Goal: Complete application form: Complete application form

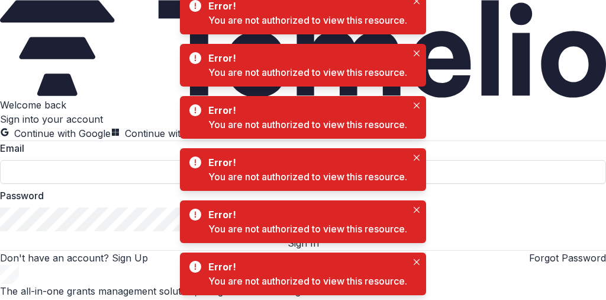
type input "**********"
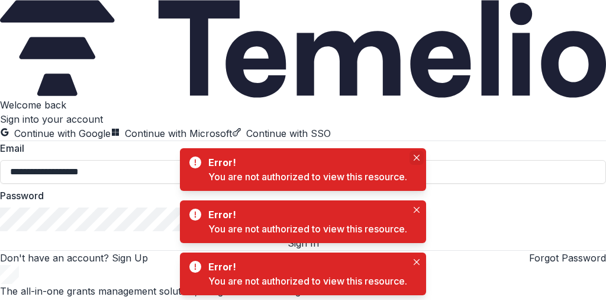
click at [418, 157] on icon "Close" at bounding box center [417, 158] width 6 height 6
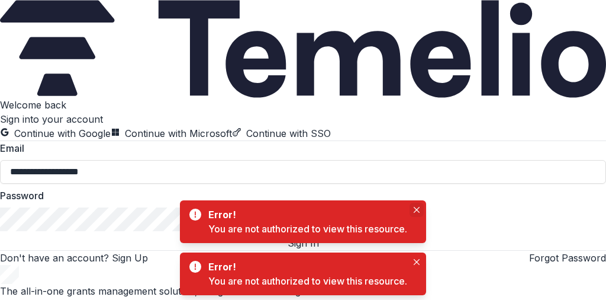
click at [413, 205] on button "Close" at bounding box center [417, 209] width 14 height 14
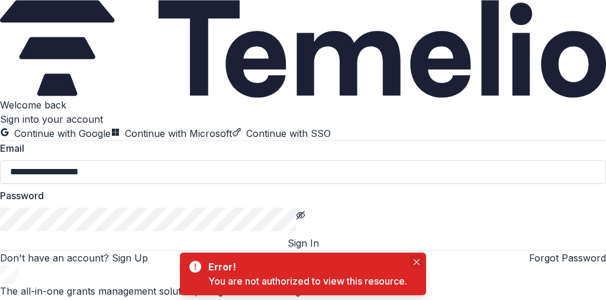
click at [416, 259] on icon "Close" at bounding box center [417, 262] width 6 height 6
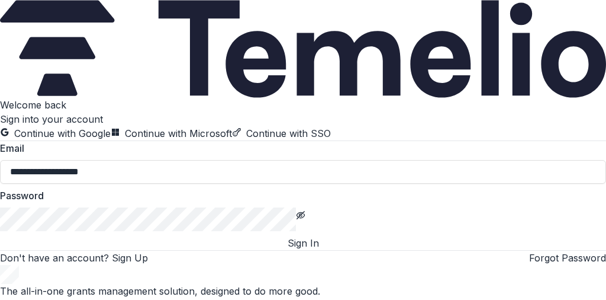
scroll to position [88, 0]
click at [286, 236] on button "Sign In" at bounding box center [303, 243] width 606 height 14
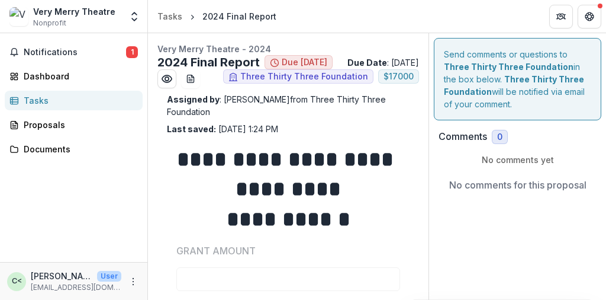
type input "*******"
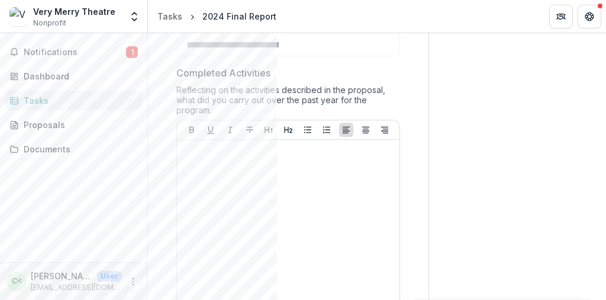
scroll to position [303, 0]
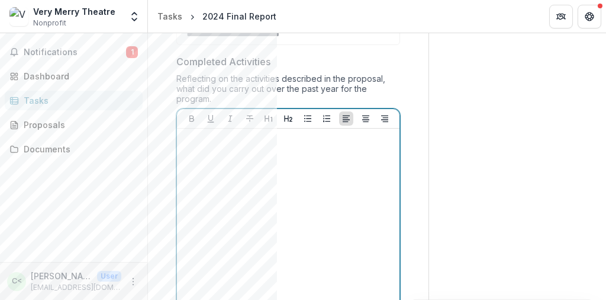
click at [211, 176] on div at bounding box center [288, 222] width 213 height 178
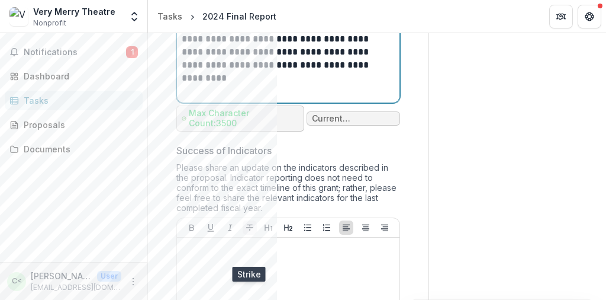
scroll to position [1573, 0]
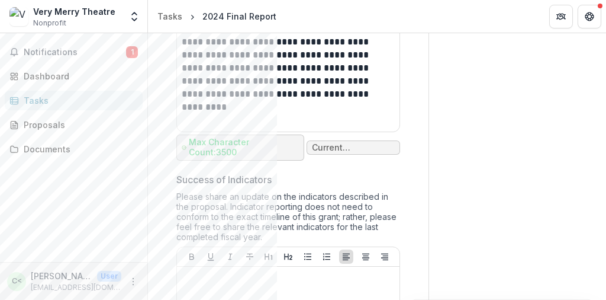
click at [285, 157] on p "Max Character Count: 3500" at bounding box center [244, 147] width 110 height 20
click at [320, 153] on p "Current length: 3067" at bounding box center [353, 148] width 83 height 10
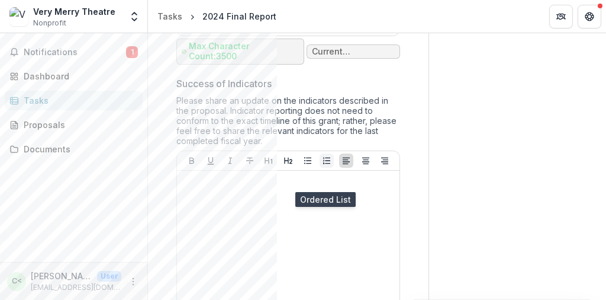
scroll to position [1735, 0]
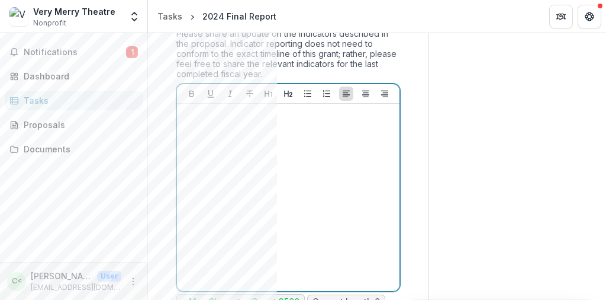
click at [205, 164] on div at bounding box center [288, 197] width 213 height 178
click at [218, 162] on div at bounding box center [288, 199] width 213 height 178
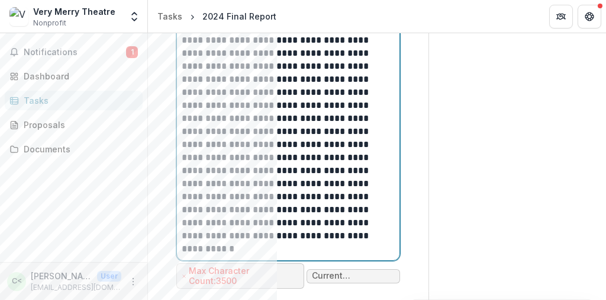
scroll to position [3261, 0]
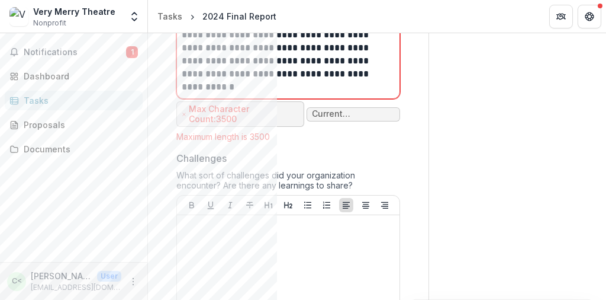
click at [326, 119] on p "Current length: 4250" at bounding box center [353, 114] width 83 height 10
click at [283, 124] on p "Max Character Count: 3500" at bounding box center [244, 114] width 110 height 20
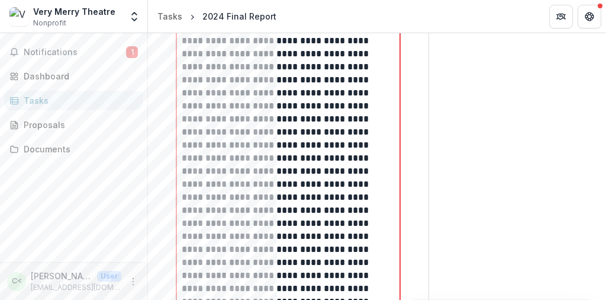
scroll to position [2701, 0]
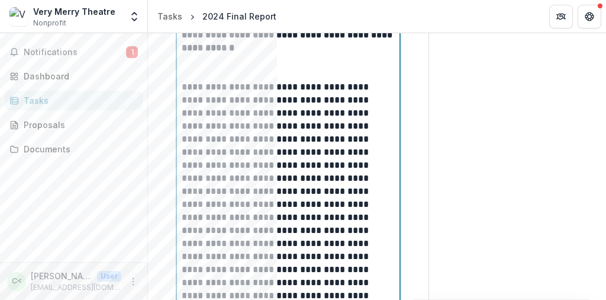
click at [197, 81] on p at bounding box center [288, 67] width 213 height 26
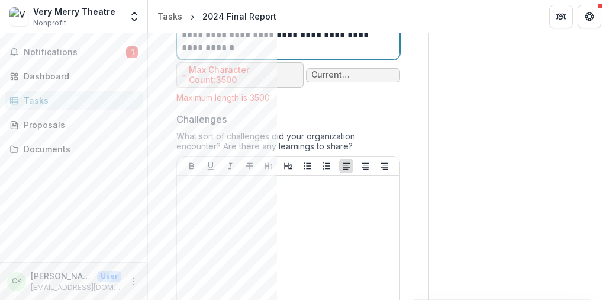
scroll to position [3248, 0]
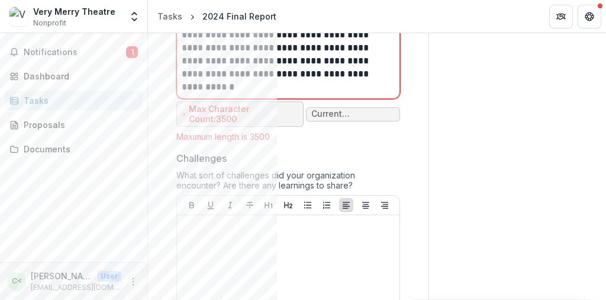
click at [323, 119] on p "Current length: 4249" at bounding box center [352, 114] width 83 height 10
click at [366, 119] on p "Current length: 4249" at bounding box center [352, 114] width 83 height 10
click at [359, 121] on span "Current length: 4249" at bounding box center [353, 114] width 94 height 14
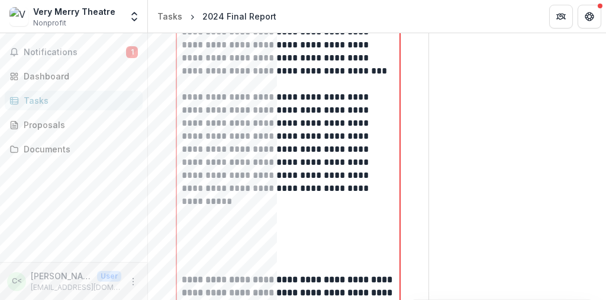
scroll to position [2378, 0]
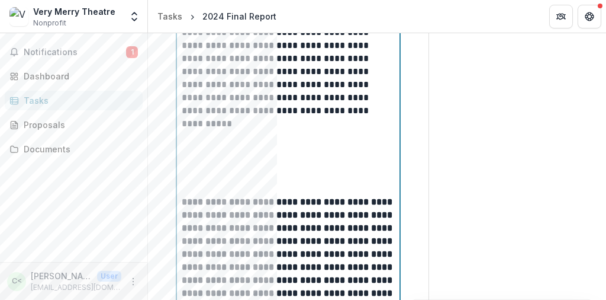
click at [195, 195] on p at bounding box center [288, 182] width 213 height 26
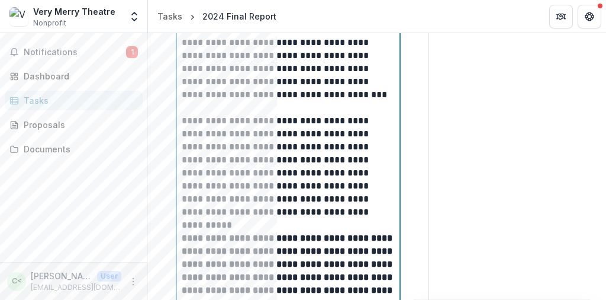
scroll to position [2271, 0]
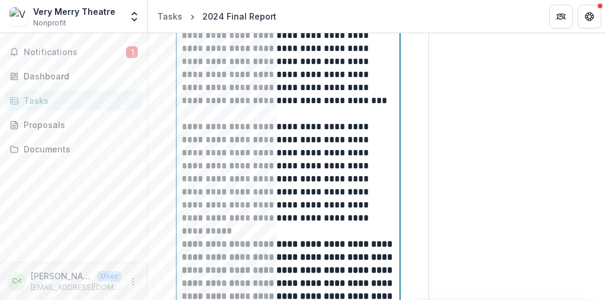
click at [191, 120] on p at bounding box center [288, 107] width 213 height 26
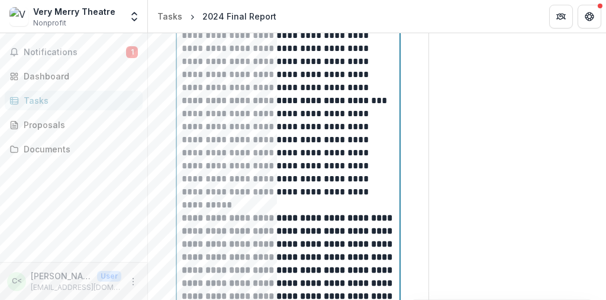
click at [184, 135] on p "**********" at bounding box center [287, 146] width 210 height 104
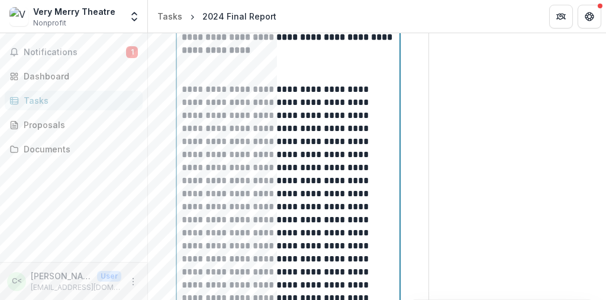
scroll to position [1776, 0]
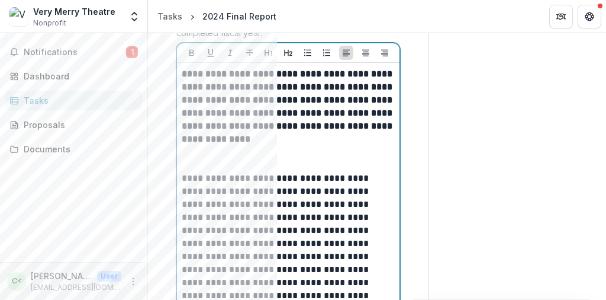
click at [189, 172] on p at bounding box center [288, 159] width 213 height 26
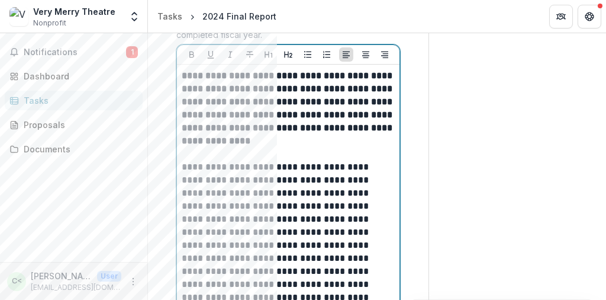
scroll to position [1795, 0]
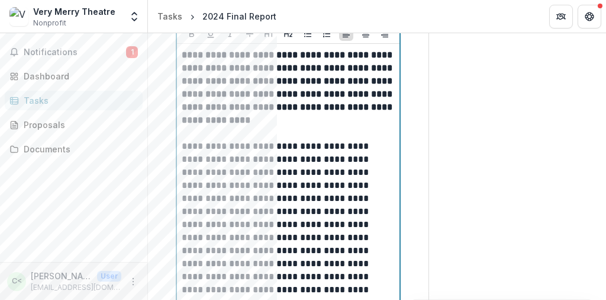
click at [265, 140] on p at bounding box center [288, 133] width 213 height 13
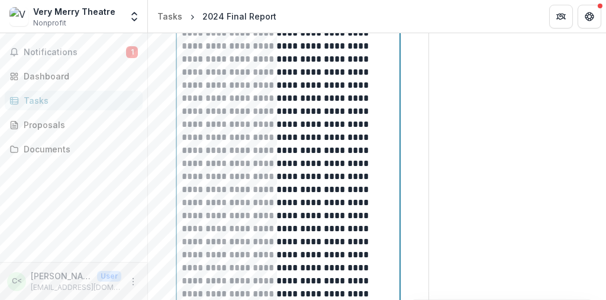
scroll to position [1922, 0]
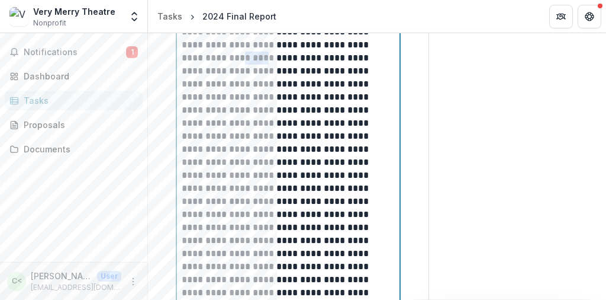
drag, startPoint x: 278, startPoint y: 92, endPoint x: 253, endPoint y: 92, distance: 24.3
click at [253, 92] on p at bounding box center [287, 272] width 210 height 521
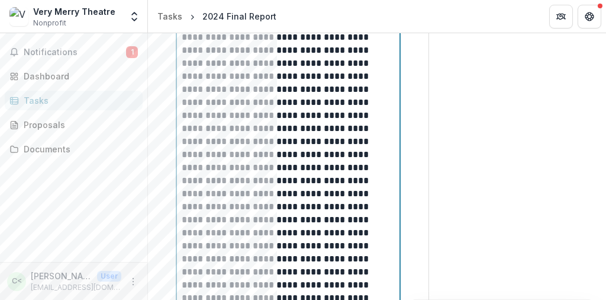
scroll to position [1969, 0]
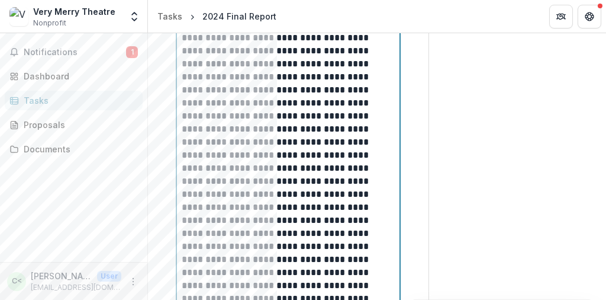
click at [287, 97] on p at bounding box center [287, 220] width 210 height 508
drag, startPoint x: 383, startPoint y: 110, endPoint x: 304, endPoint y: 112, distance: 78.8
click at [304, 112] on p at bounding box center [287, 220] width 210 height 508
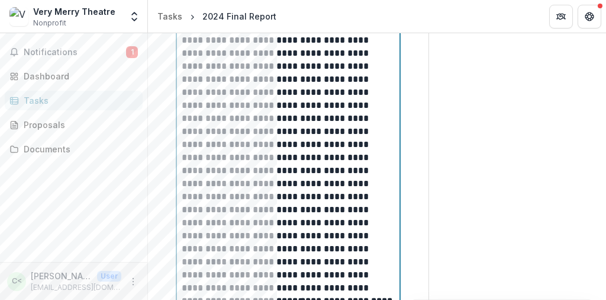
scroll to position [2164, 0]
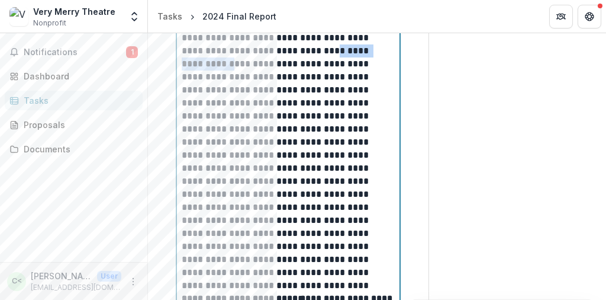
drag, startPoint x: 252, startPoint y: 85, endPoint x: 337, endPoint y: 70, distance: 87.2
click at [337, 70] on p at bounding box center [287, 25] width 210 height 508
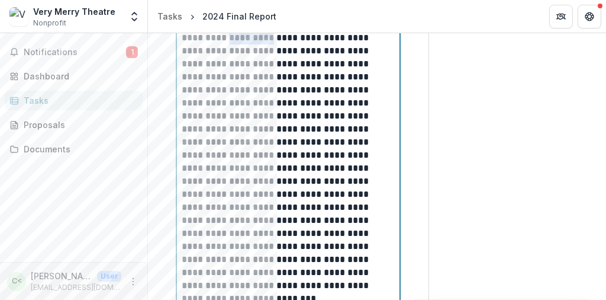
drag, startPoint x: 290, startPoint y: 59, endPoint x: 246, endPoint y: 59, distance: 43.8
click at [246, 59] on p at bounding box center [287, 31] width 210 height 521
click at [382, 57] on p at bounding box center [287, 31] width 210 height 521
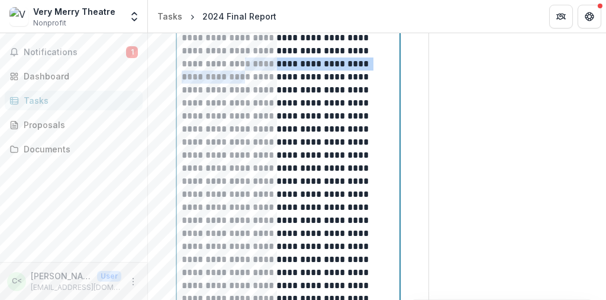
drag, startPoint x: 220, startPoint y: 97, endPoint x: 229, endPoint y: 86, distance: 14.7
click at [229, 86] on p at bounding box center [287, 31] width 210 height 521
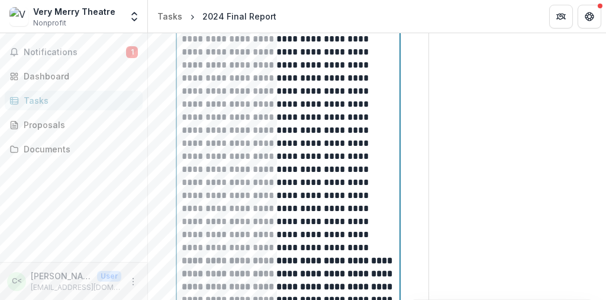
scroll to position [2205, 0]
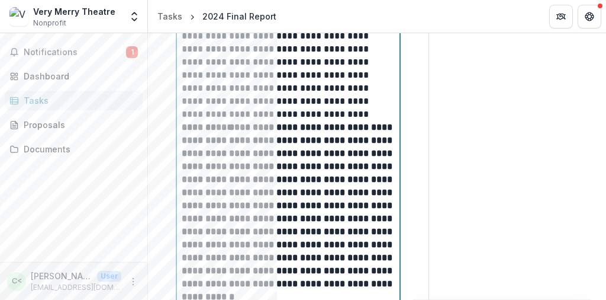
scroll to position [2336, 0]
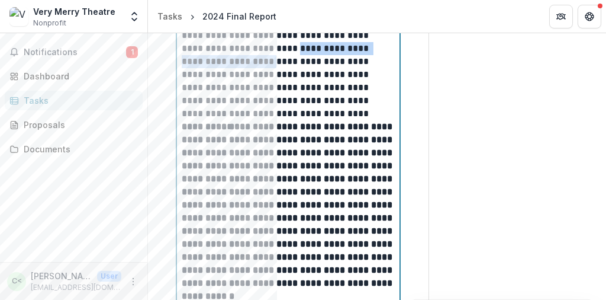
drag, startPoint x: 253, startPoint y: 70, endPoint x: 294, endPoint y: 57, distance: 42.9
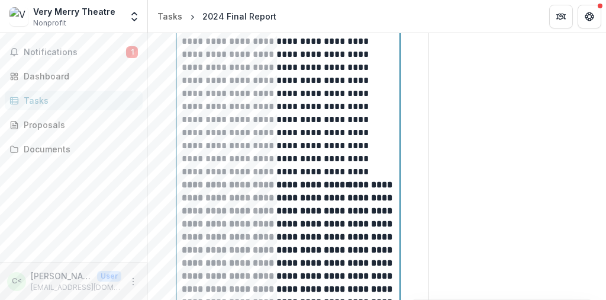
scroll to position [2262, 0]
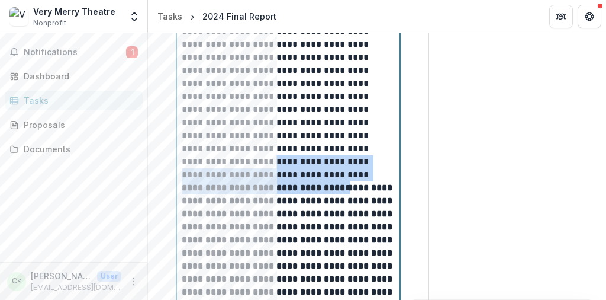
drag, startPoint x: 361, startPoint y: 196, endPoint x: 251, endPoint y: 167, distance: 113.9
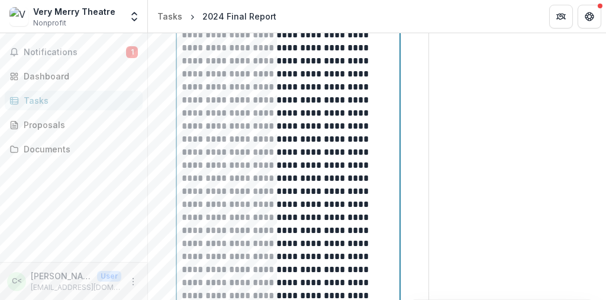
scroll to position [2621, 0]
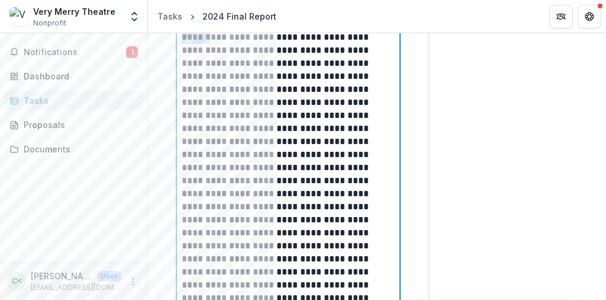
drag, startPoint x: 355, startPoint y: 71, endPoint x: 255, endPoint y: 73, distance: 100.1
click at [255, 73] on p at bounding box center [287, 265] width 210 height 547
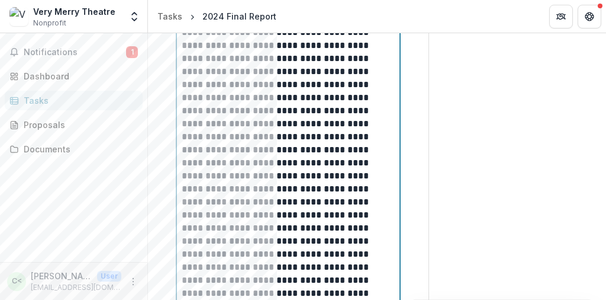
scroll to position [2731, 0]
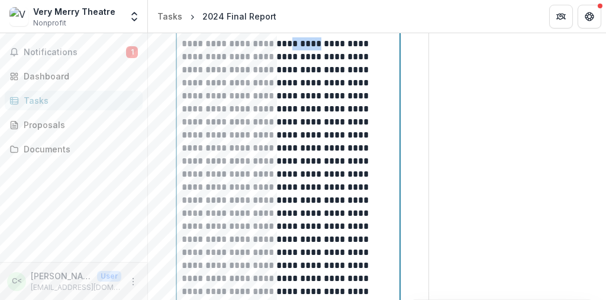
drag, startPoint x: 237, startPoint y: 91, endPoint x: 207, endPoint y: 91, distance: 29.6
click at [207, 91] on p at bounding box center [287, 154] width 210 height 547
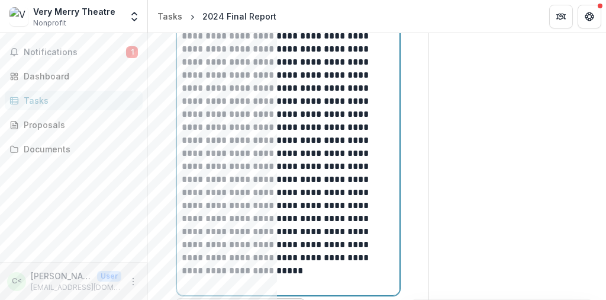
scroll to position [2885, 0]
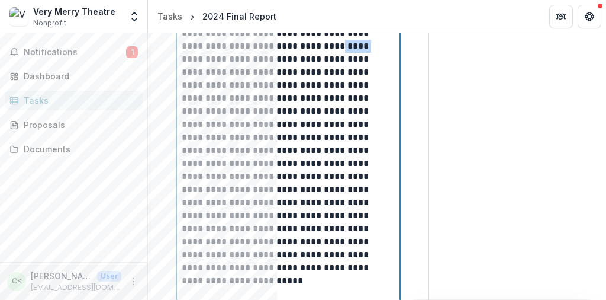
drag, startPoint x: 252, startPoint y: 94, endPoint x: 223, endPoint y: 95, distance: 29.0
click at [223, 95] on p at bounding box center [287, 0] width 210 height 547
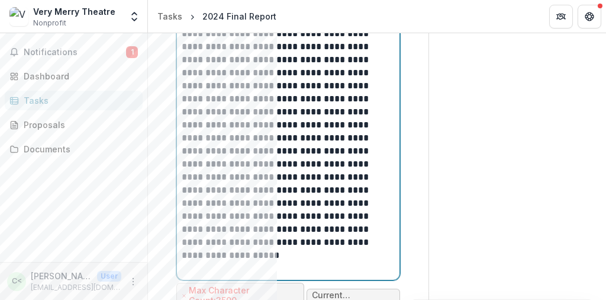
scroll to position [2922, 0]
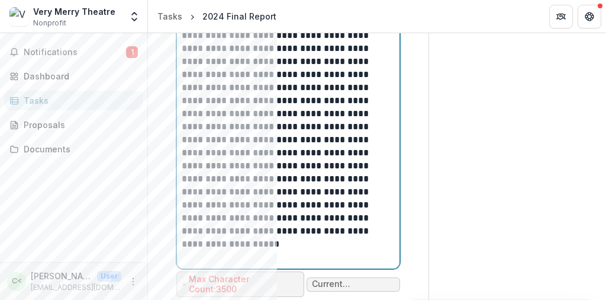
drag, startPoint x: 225, startPoint y: 73, endPoint x: 203, endPoint y: 73, distance: 21.9
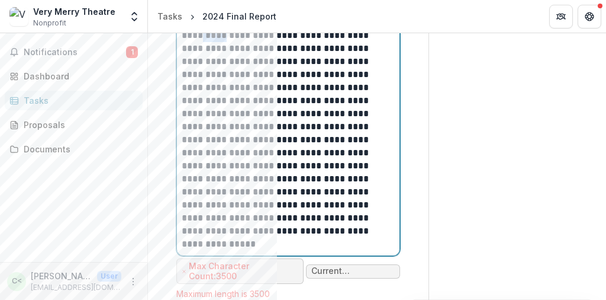
drag, startPoint x: 279, startPoint y: 70, endPoint x: 252, endPoint y: 70, distance: 27.2
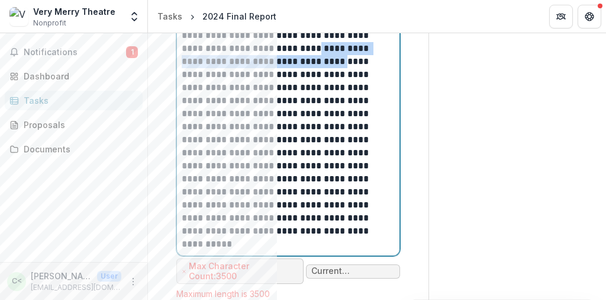
drag, startPoint x: 188, startPoint y: 109, endPoint x: 182, endPoint y: 96, distance: 14.1
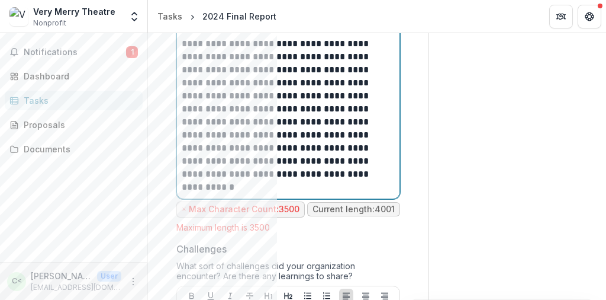
scroll to position [2965, 0]
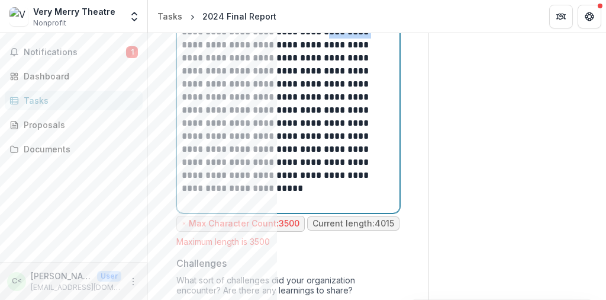
drag, startPoint x: 226, startPoint y: 80, endPoint x: 178, endPoint y: 80, distance: 48.0
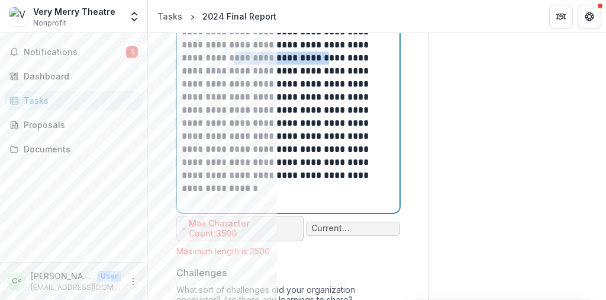
drag, startPoint x: 377, startPoint y: 91, endPoint x: 284, endPoint y: 94, distance: 92.4
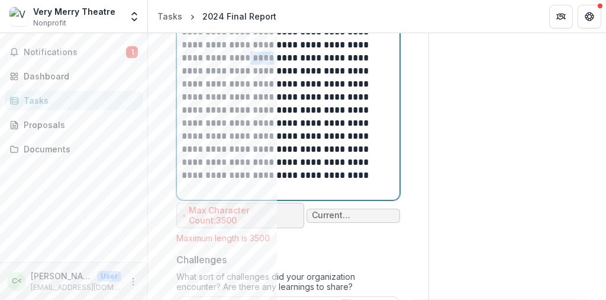
drag, startPoint x: 322, startPoint y: 92, endPoint x: 301, endPoint y: 92, distance: 21.3
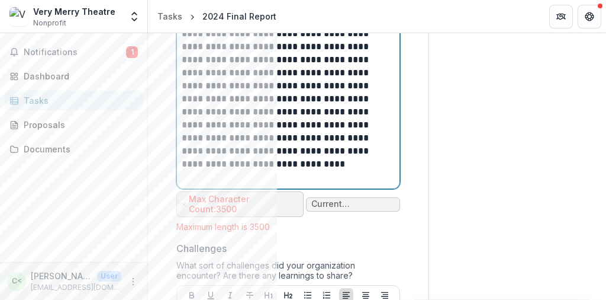
scroll to position [2978, 0]
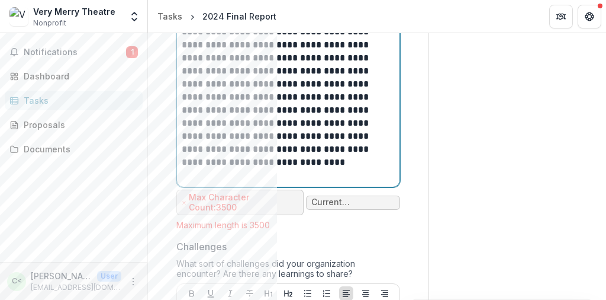
drag, startPoint x: 209, startPoint y: 115, endPoint x: 171, endPoint y: 115, distance: 37.9
drag, startPoint x: 339, startPoint y: 118, endPoint x: 287, endPoint y: 118, distance: 52.1
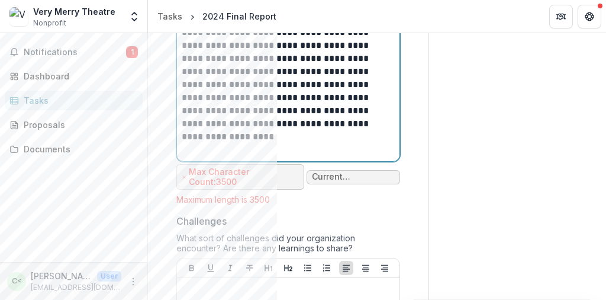
scroll to position [3004, 0]
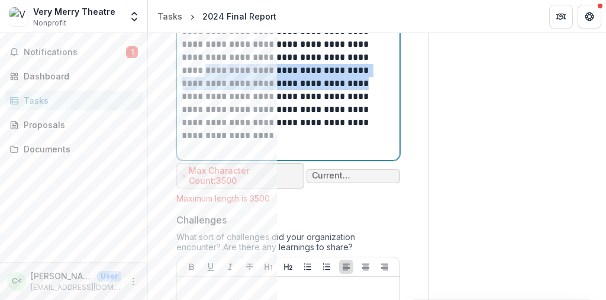
drag, startPoint x: 385, startPoint y: 118, endPoint x: 251, endPoint y: 104, distance: 134.6
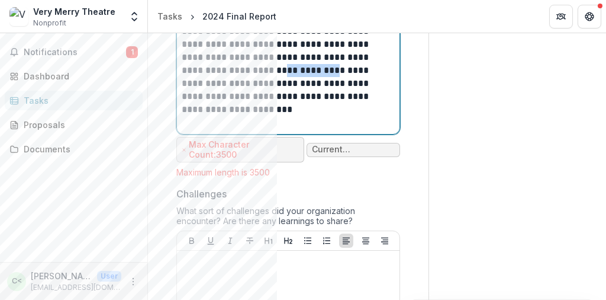
drag, startPoint x: 379, startPoint y: 103, endPoint x: 328, endPoint y: 103, distance: 50.9
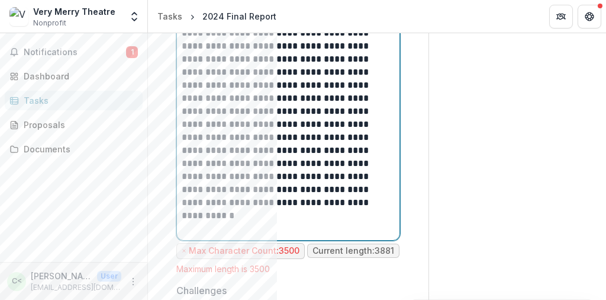
scroll to position [2999, 0]
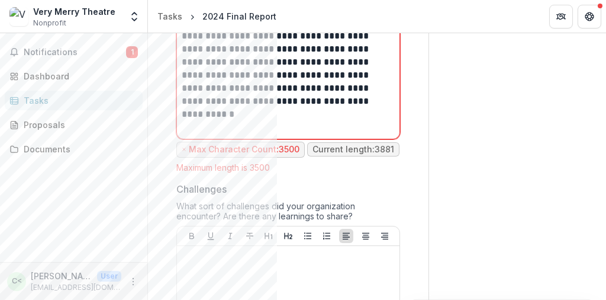
click at [262, 155] on p "Max Character Count: 3500" at bounding box center [244, 149] width 111 height 10
click at [259, 172] on div "Maximum length is 3500" at bounding box center [288, 167] width 224 height 10
click at [336, 155] on p "Current length: 3881" at bounding box center [354, 149] width 82 height 10
click at [373, 155] on p "Current length: 3881" at bounding box center [354, 149] width 82 height 10
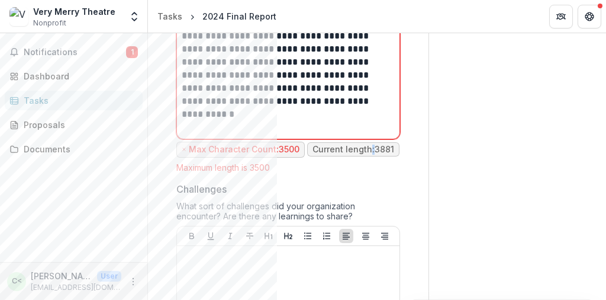
click at [373, 155] on p "Current length: 3881" at bounding box center [354, 149] width 82 height 10
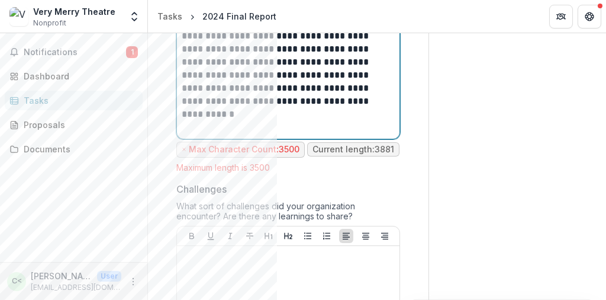
click at [323, 134] on p at bounding box center [288, 121] width 213 height 26
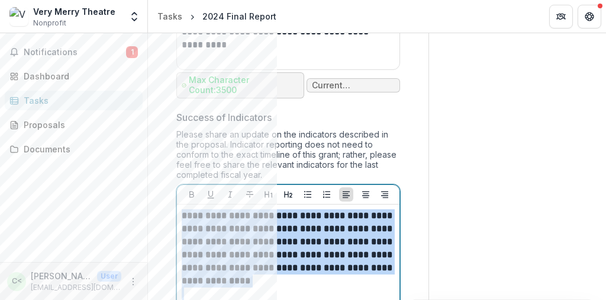
scroll to position [1629, 0]
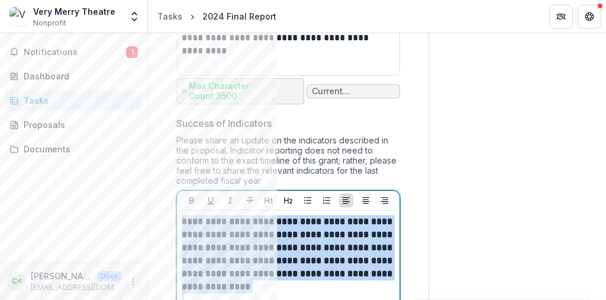
drag, startPoint x: 229, startPoint y: 147, endPoint x: 181, endPoint y: 255, distance: 117.9
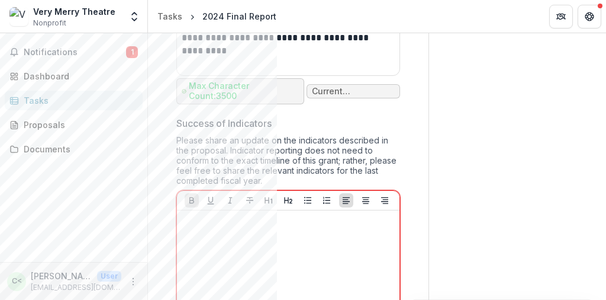
click at [327, 97] on p "Current length: 3067" at bounding box center [353, 91] width 83 height 10
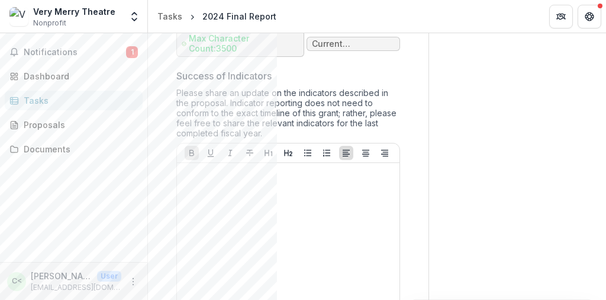
scroll to position [1738, 0]
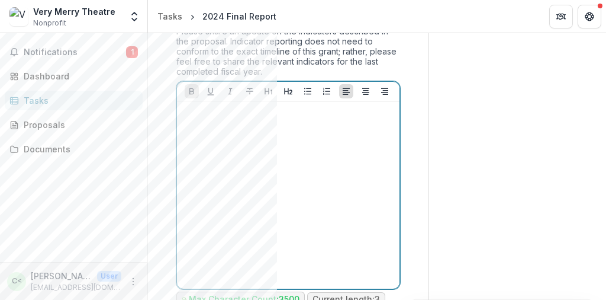
click at [201, 119] on p at bounding box center [288, 112] width 213 height 13
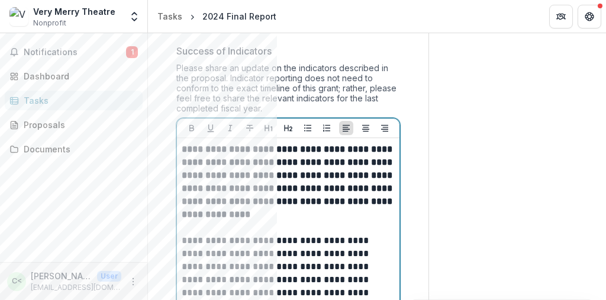
scroll to position [1728, 0]
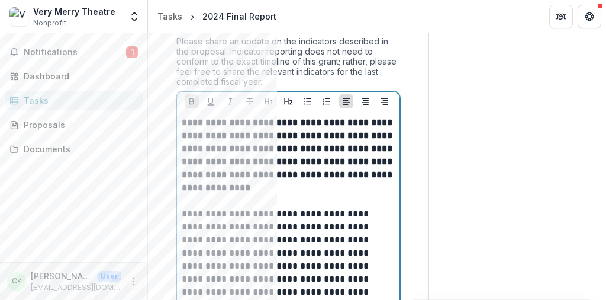
click at [354, 192] on strong "**********" at bounding box center [288, 155] width 213 height 74
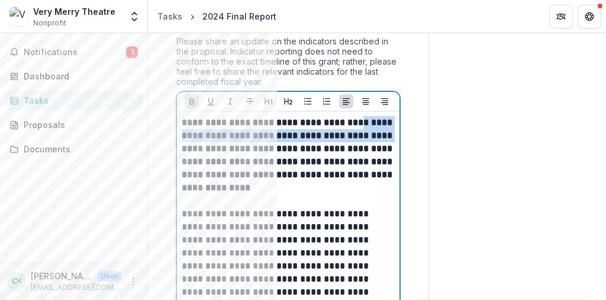
drag, startPoint x: 352, startPoint y: 155, endPoint x: 242, endPoint y: 183, distance: 114.2
click at [242, 183] on strong "**********" at bounding box center [288, 155] width 213 height 74
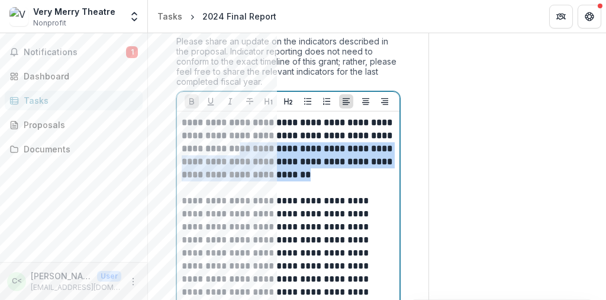
drag, startPoint x: 250, startPoint y: 182, endPoint x: 370, endPoint y: 207, distance: 122.9
click at [370, 181] on p "**********" at bounding box center [288, 148] width 213 height 65
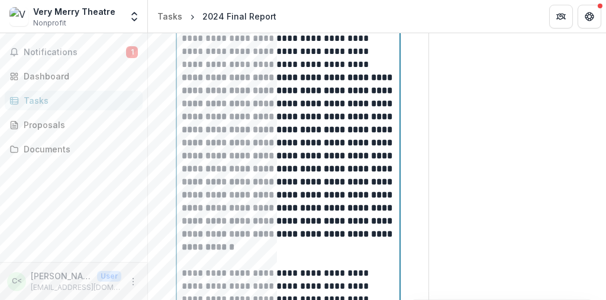
scroll to position [2307, 0]
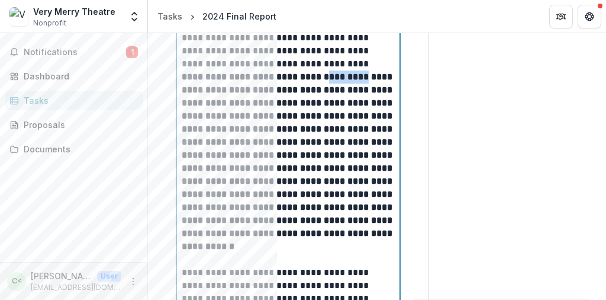
drag, startPoint x: 353, startPoint y: 111, endPoint x: 317, endPoint y: 111, distance: 36.7
click at [317, 111] on strong "**********" at bounding box center [288, 161] width 213 height 178
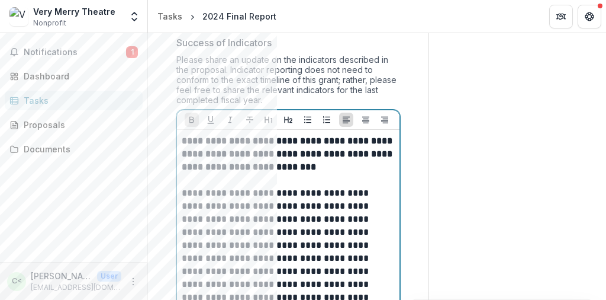
scroll to position [1778, 0]
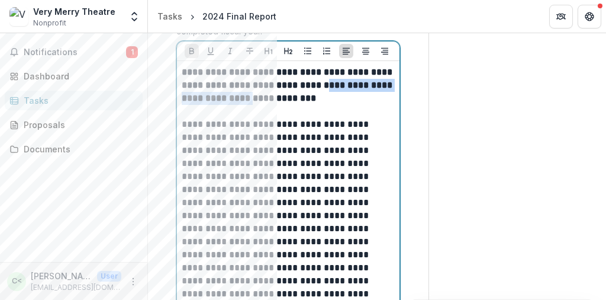
drag, startPoint x: 329, startPoint y: 120, endPoint x: 266, endPoint y: 131, distance: 63.2
click at [266, 102] on strong "**********" at bounding box center [288, 84] width 213 height 35
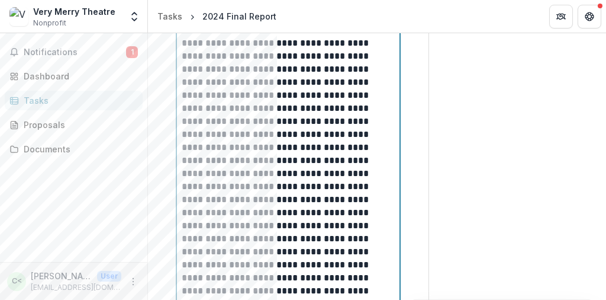
scroll to position [2357, 0]
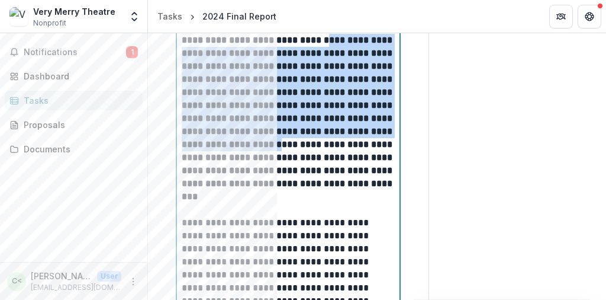
drag, startPoint x: 324, startPoint y: 73, endPoint x: 228, endPoint y: 192, distance: 152.4
click at [228, 192] on strong "**********" at bounding box center [288, 111] width 213 height 178
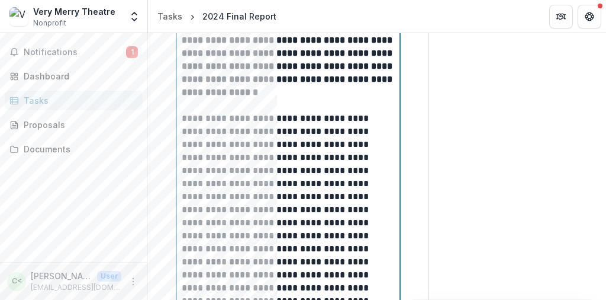
click at [345, 72] on strong "**********" at bounding box center [288, 59] width 213 height 74
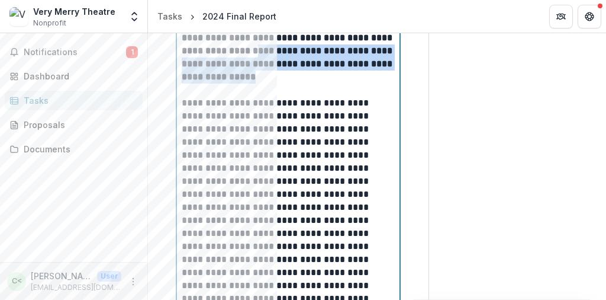
drag, startPoint x: 311, startPoint y: 111, endPoint x: 272, endPoint y: 84, distance: 47.6
click at [272, 83] on p "**********" at bounding box center [288, 44] width 213 height 78
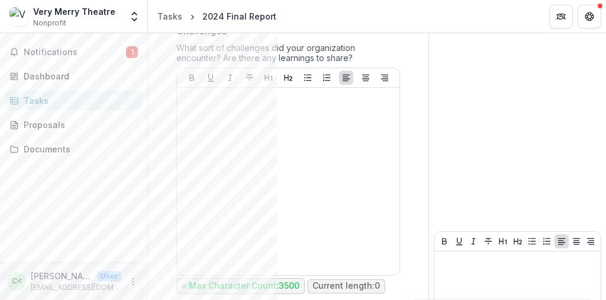
scroll to position [2998, 0]
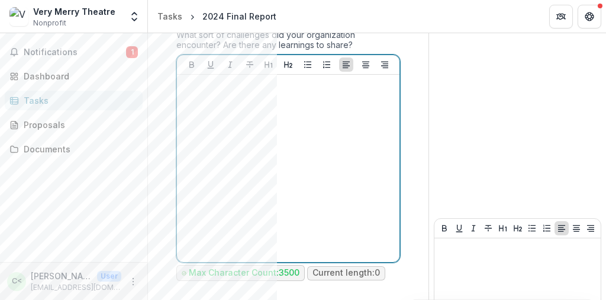
click at [194, 92] on p at bounding box center [288, 85] width 213 height 13
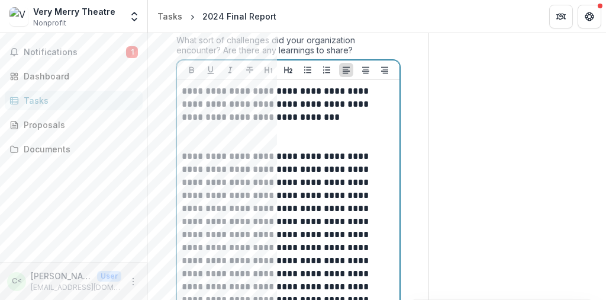
scroll to position [3026, 0]
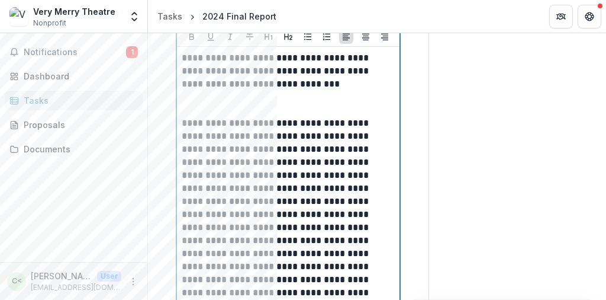
click at [185, 117] on p at bounding box center [288, 104] width 213 height 26
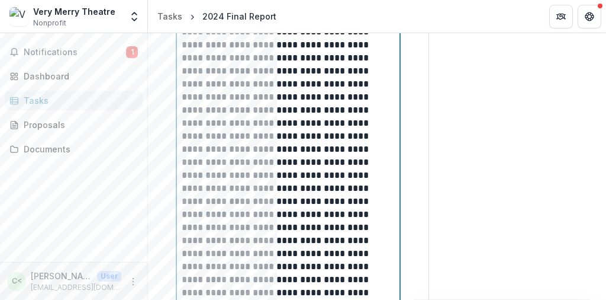
scroll to position [3377, 0]
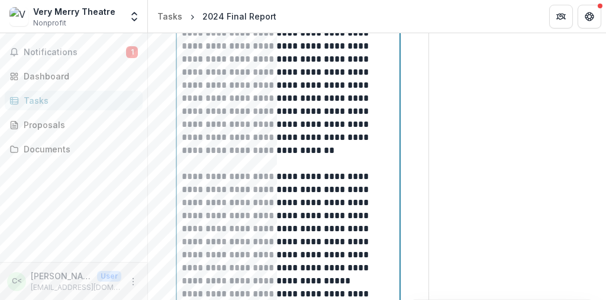
click at [197, 170] on p at bounding box center [288, 157] width 213 height 26
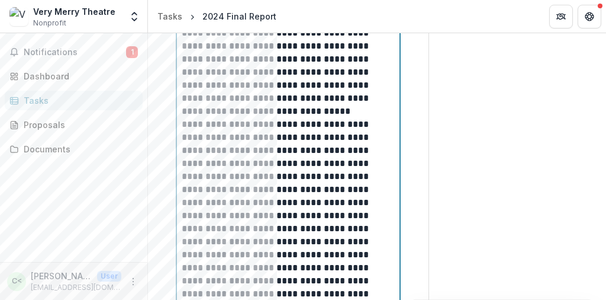
scroll to position [3493, 0]
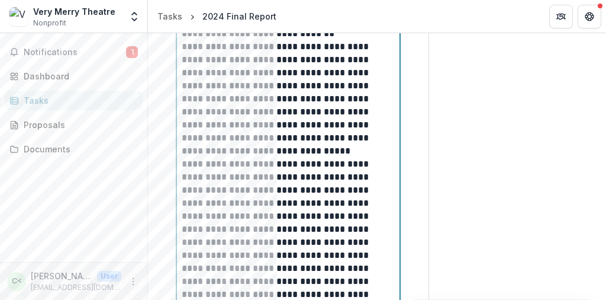
click at [255, 157] on p "**********" at bounding box center [287, 98] width 210 height 117
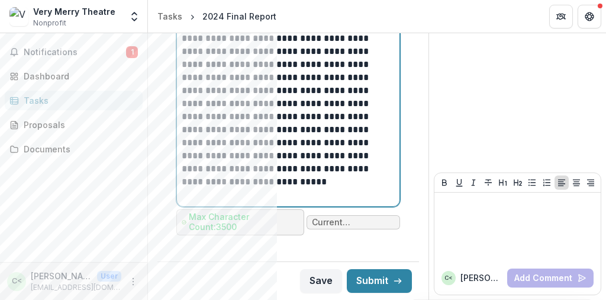
scroll to position [3876, 0]
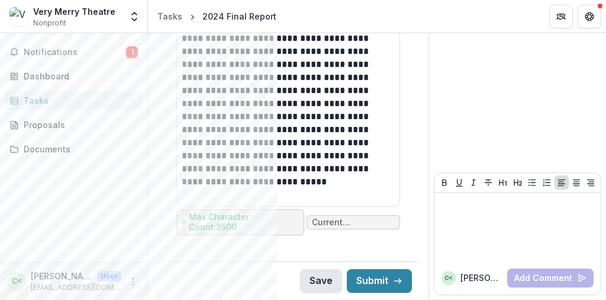
click at [313, 278] on button "Save" at bounding box center [321, 281] width 42 height 24
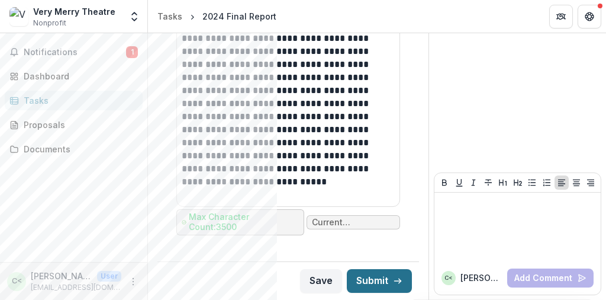
click at [371, 274] on button "Submit" at bounding box center [379, 281] width 65 height 24
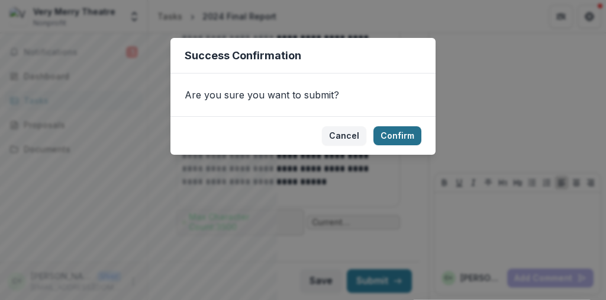
click at [396, 134] on button "Confirm" at bounding box center [398, 135] width 48 height 19
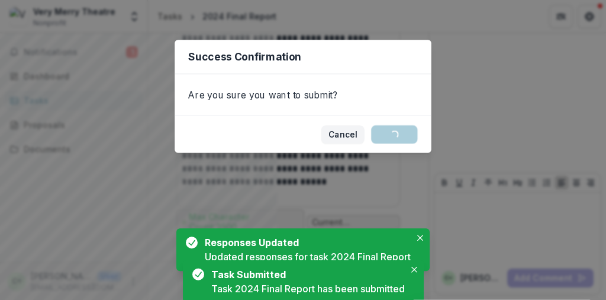
scroll to position [0, 0]
